Goal: Check status: Check status

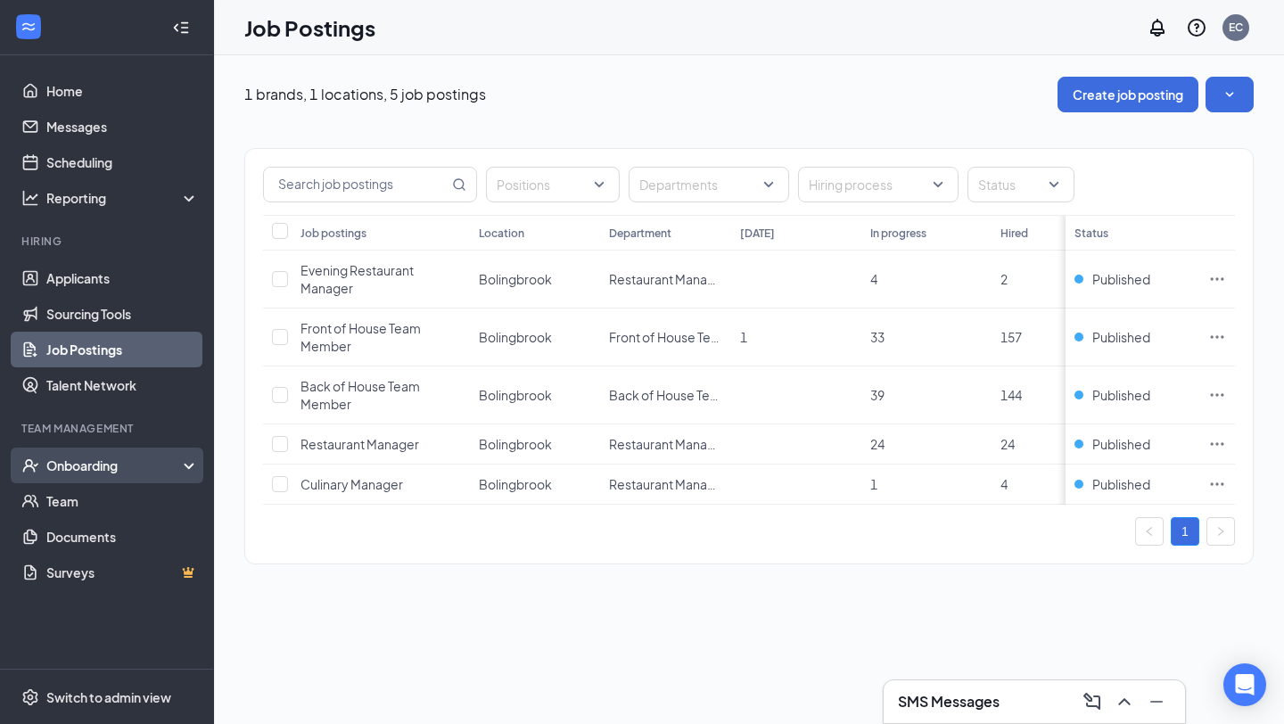
click at [108, 472] on div "Onboarding" at bounding box center [114, 465] width 137 height 18
click at [113, 568] on link "Onboarding Documents" at bounding box center [122, 572] width 152 height 36
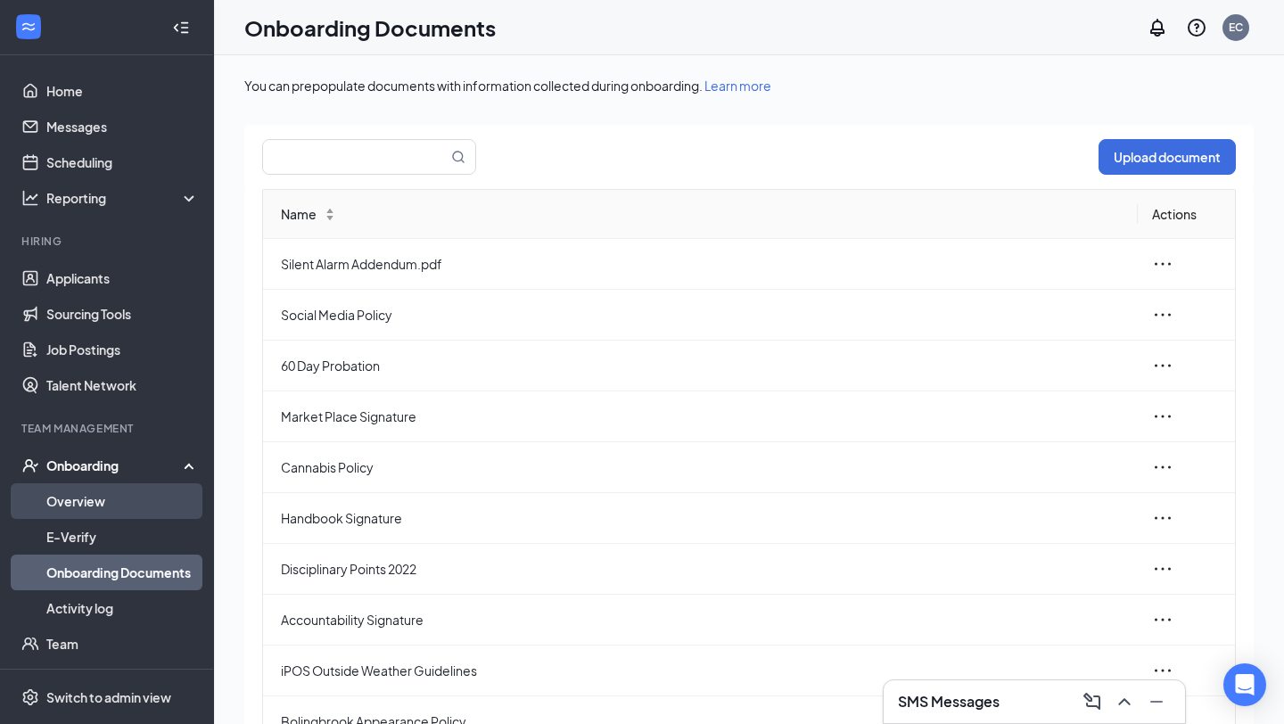
click at [131, 515] on link "Overview" at bounding box center [122, 501] width 152 height 36
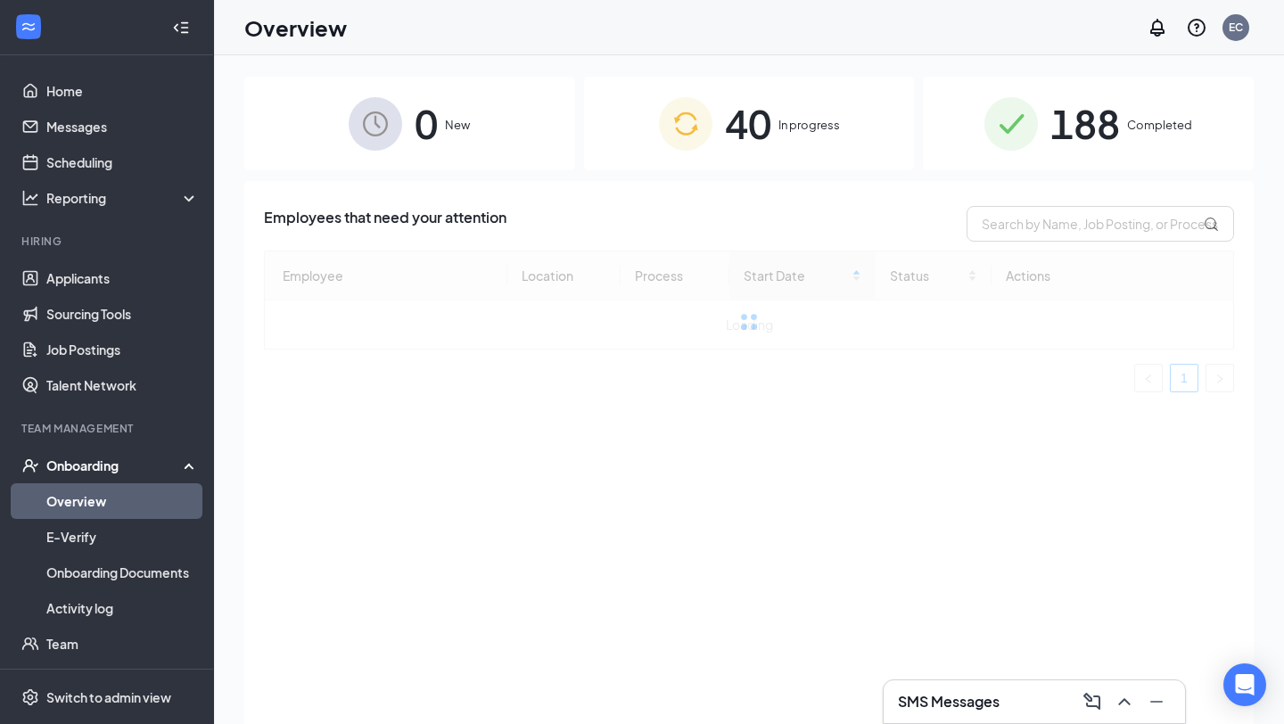
click at [1119, 129] on span "188" at bounding box center [1085, 124] width 70 height 62
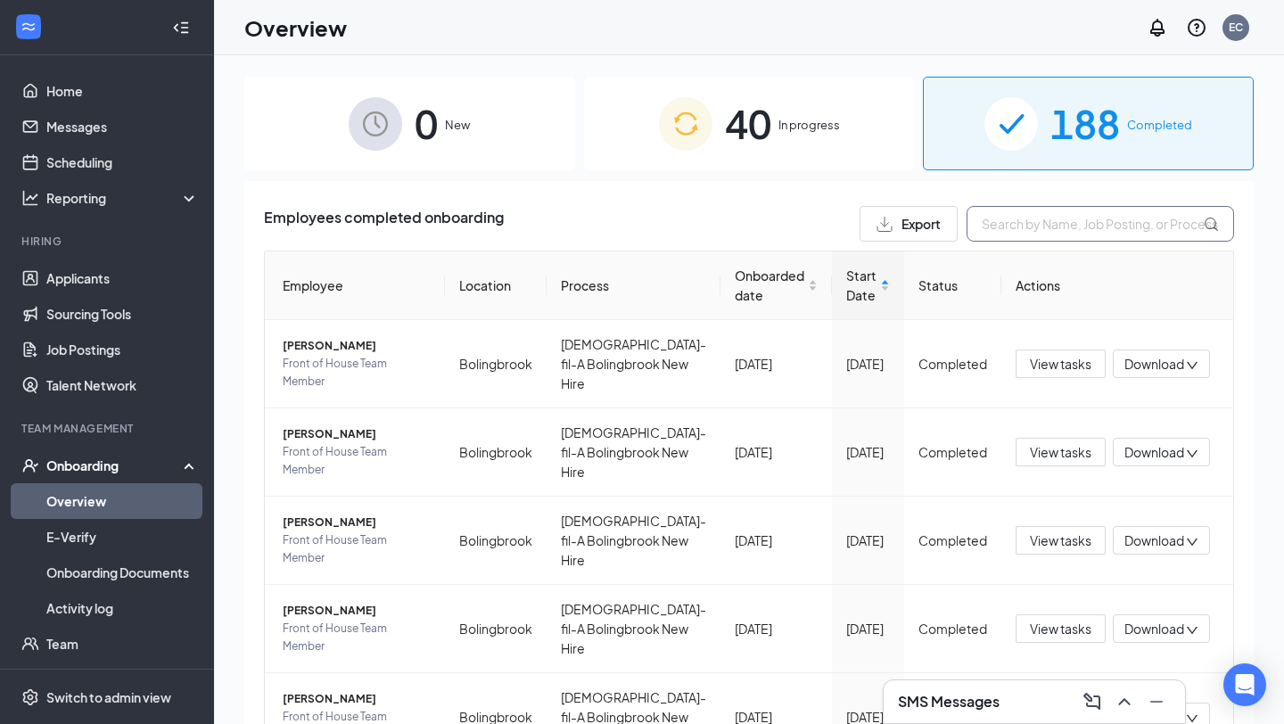
click at [1066, 220] on input "text" at bounding box center [1099, 224] width 267 height 36
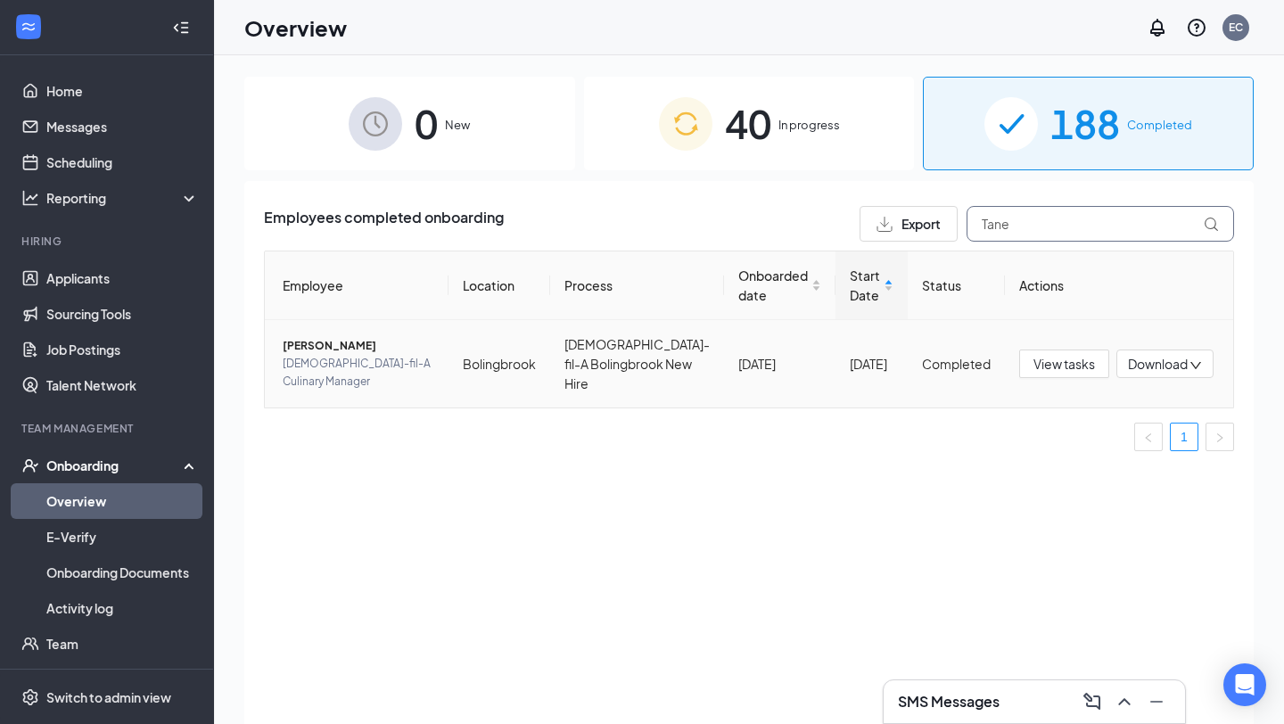
type input "Tane"
click at [357, 355] on span "[PERSON_NAME]" at bounding box center [359, 346] width 152 height 18
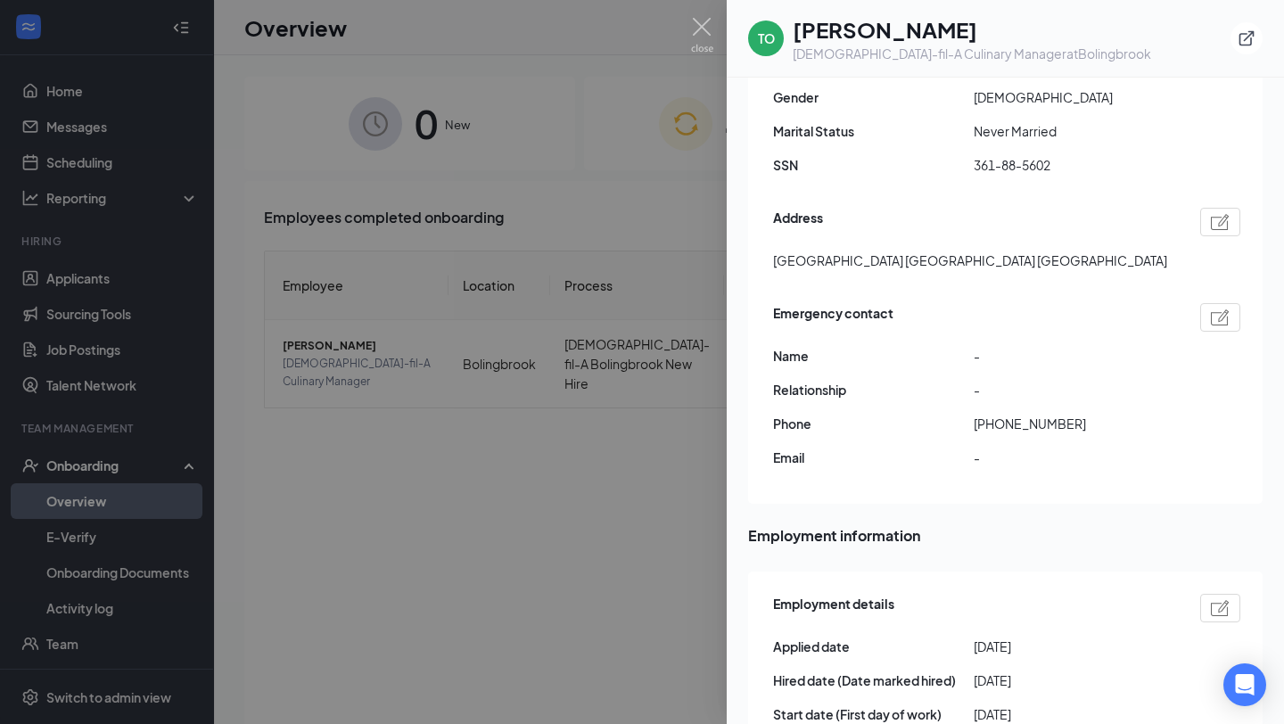
scroll to position [422, 0]
